Goal: Find contact information: Find contact information

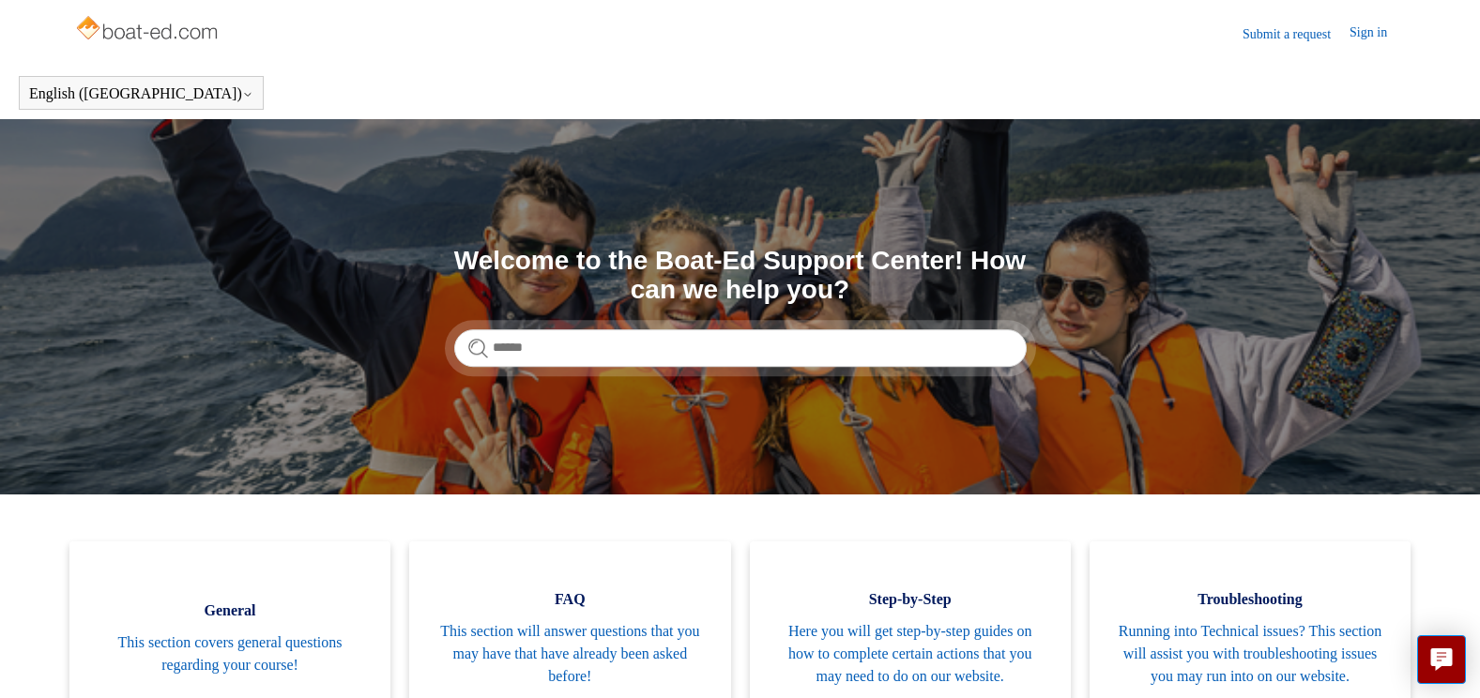
scroll to position [281, 0]
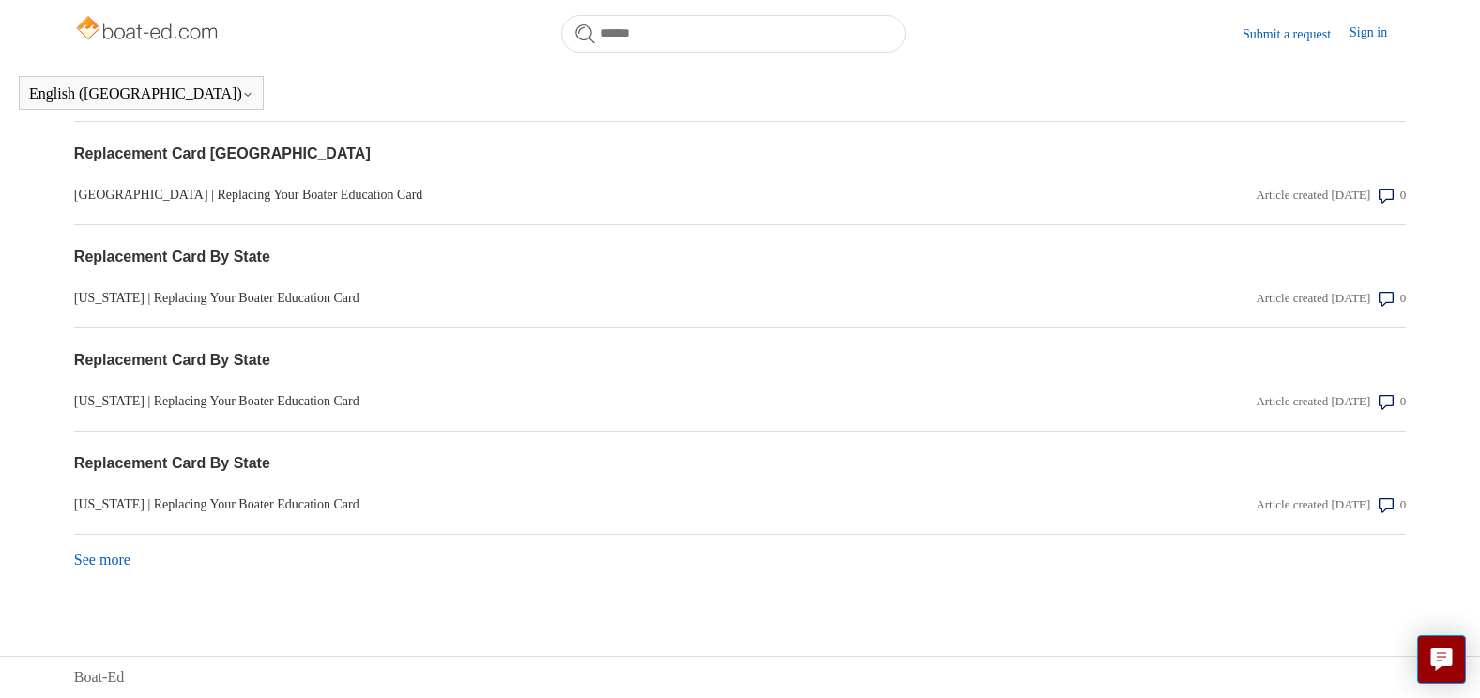
scroll to position [1618, 0]
click at [127, 567] on link "See more items from recent activity" at bounding box center [102, 560] width 56 height 16
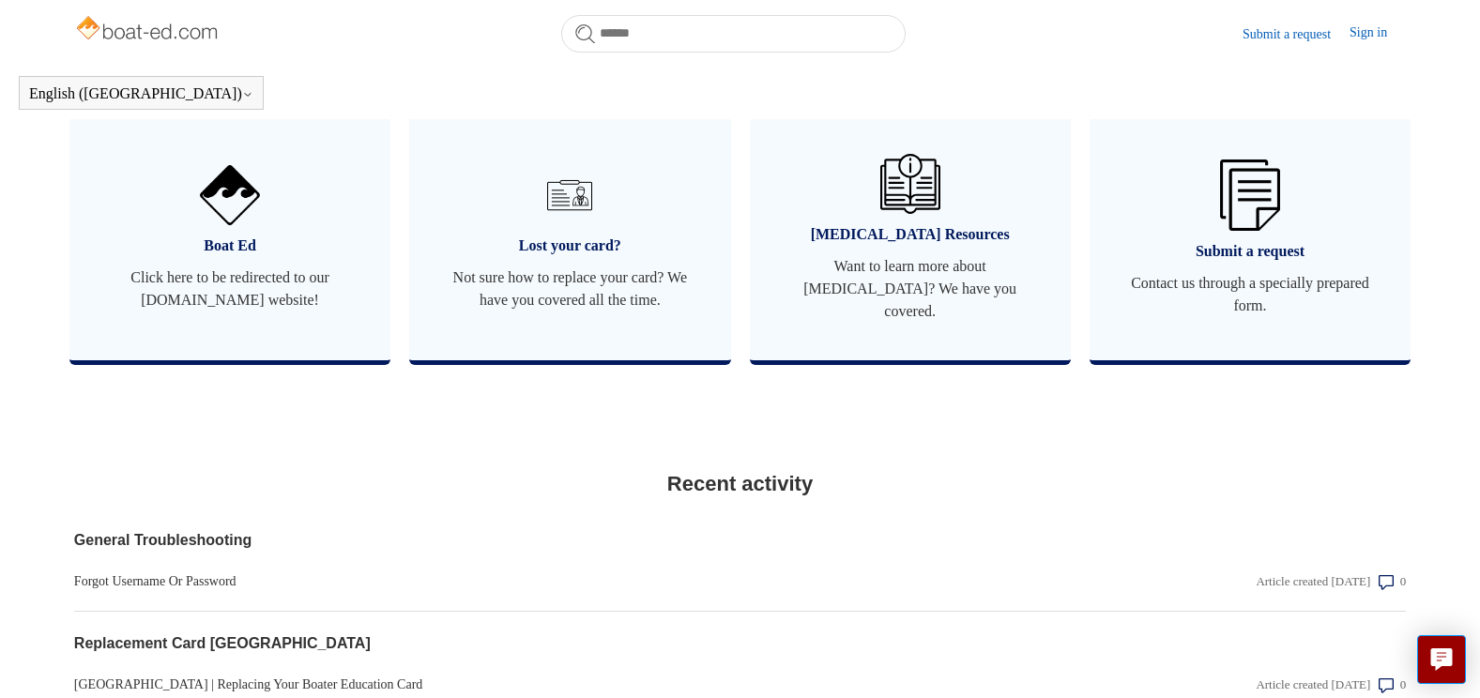
scroll to position [1101, 0]
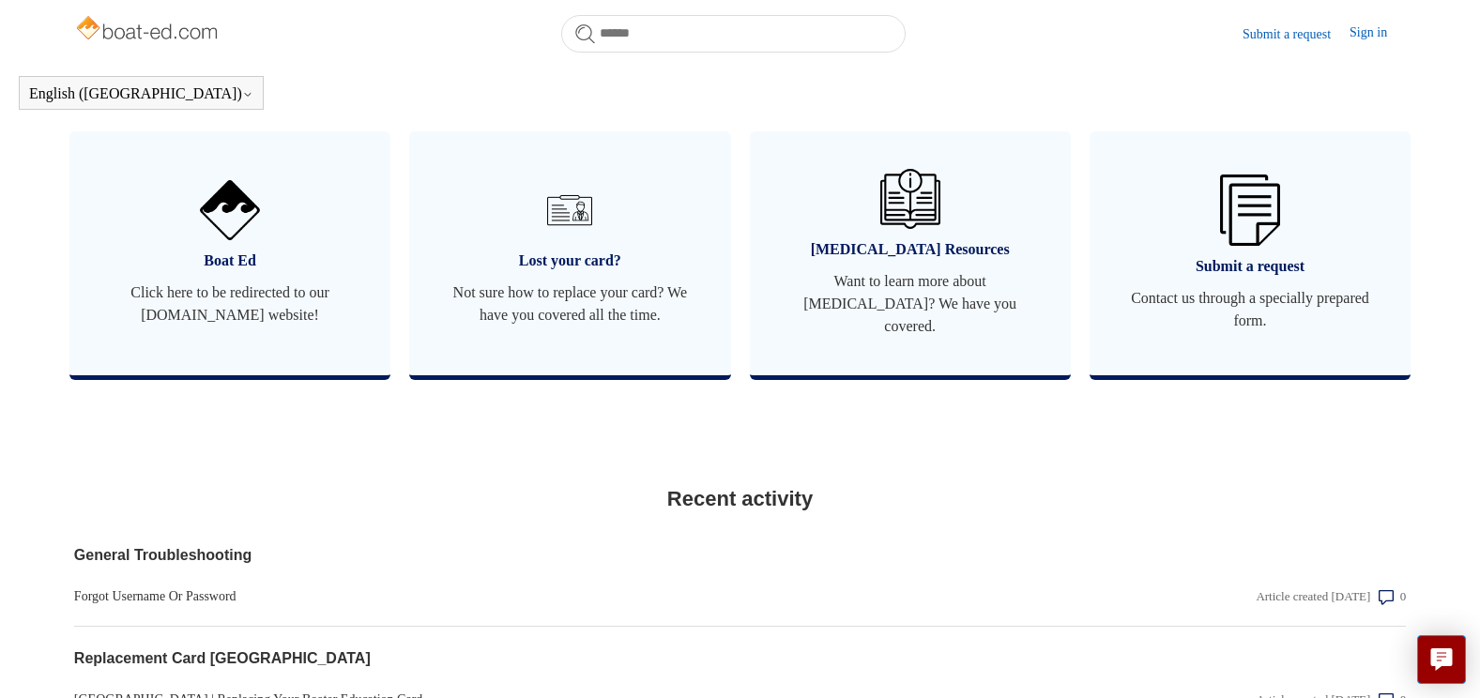
click at [1277, 35] on link "Submit a request" at bounding box center [1296, 34] width 107 height 20
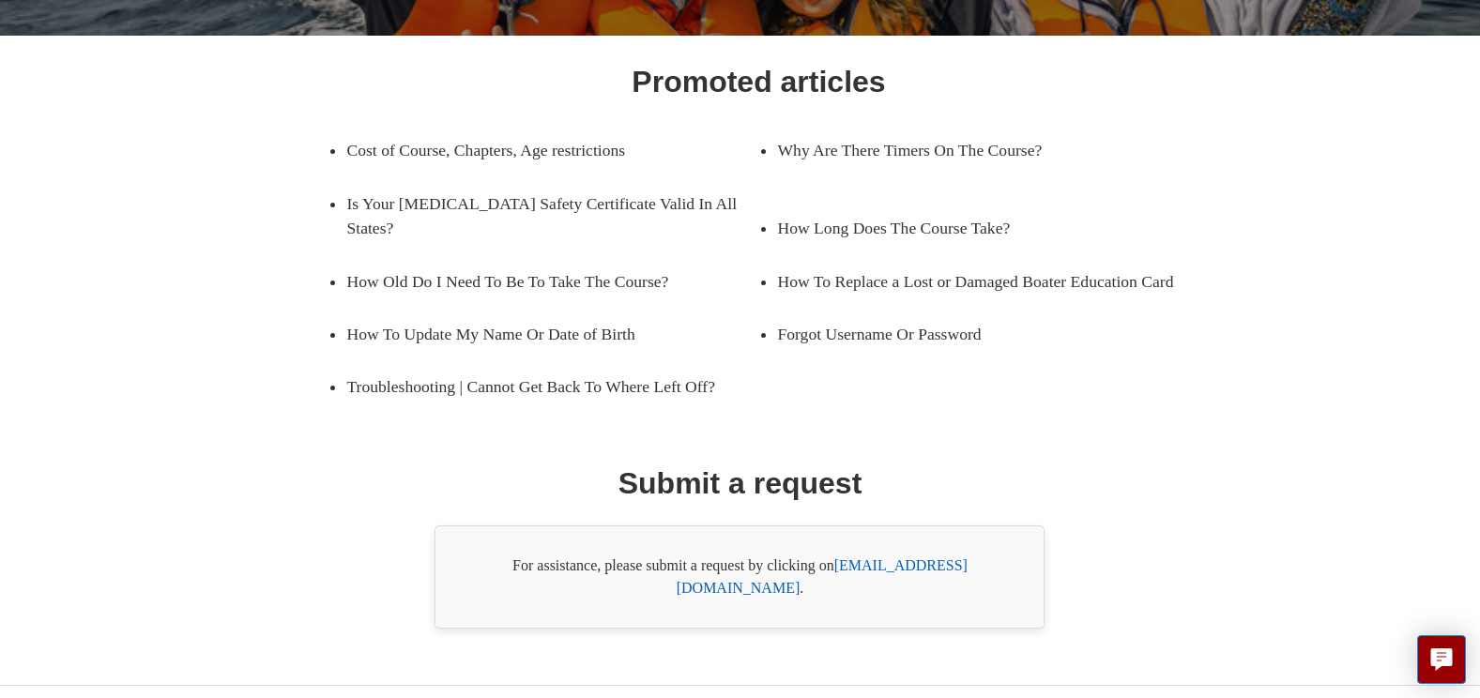
scroll to position [260, 0]
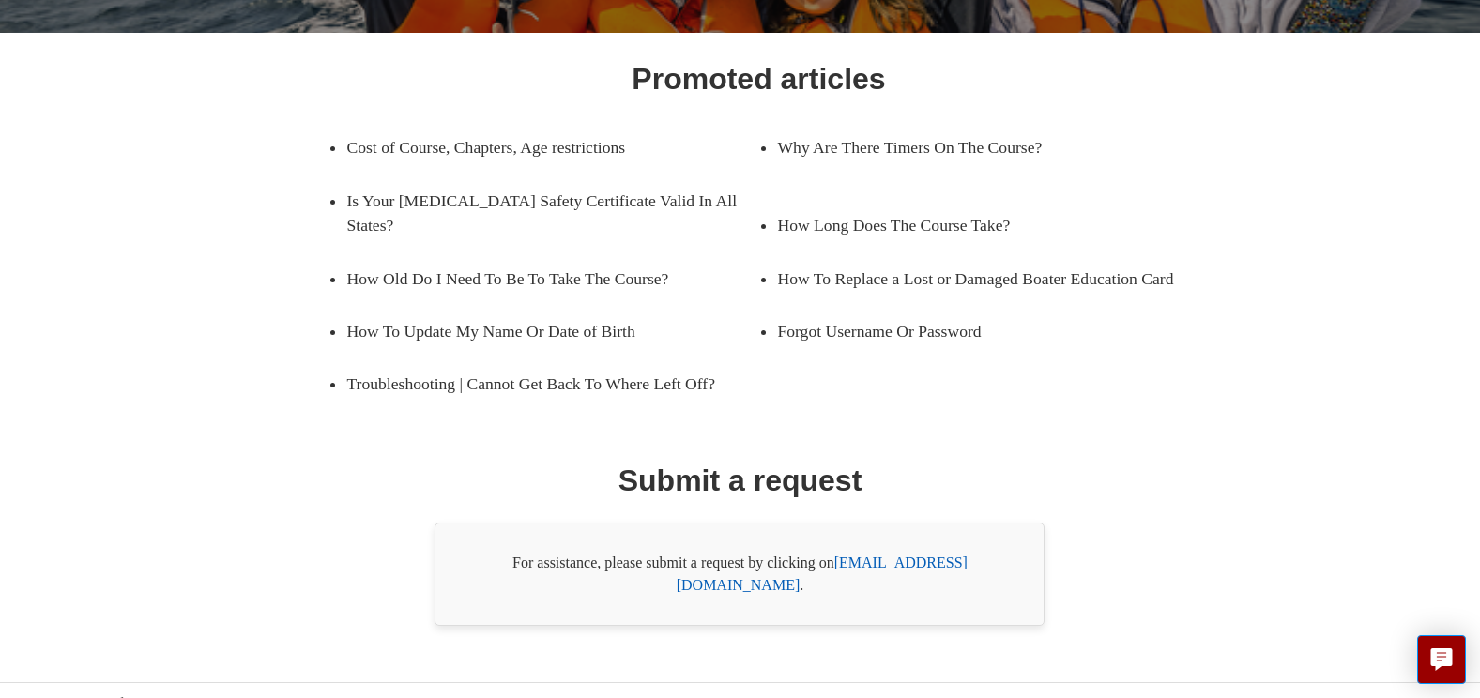
click at [927, 559] on link "[EMAIL_ADDRESS][DOMAIN_NAME]" at bounding box center [822, 574] width 291 height 38
click at [899, 560] on link "[EMAIL_ADDRESS][DOMAIN_NAME]" at bounding box center [822, 574] width 291 height 38
drag, startPoint x: 838, startPoint y: 561, endPoint x: 987, endPoint y: 560, distance: 148.3
click at [987, 560] on div "For assistance, please submit a request by clicking on [EMAIL_ADDRESS][DOMAIN_N…" at bounding box center [740, 574] width 610 height 103
copy div "[EMAIL_ADDRESS][DOMAIN_NAME]"
